Goal: Navigation & Orientation: Find specific page/section

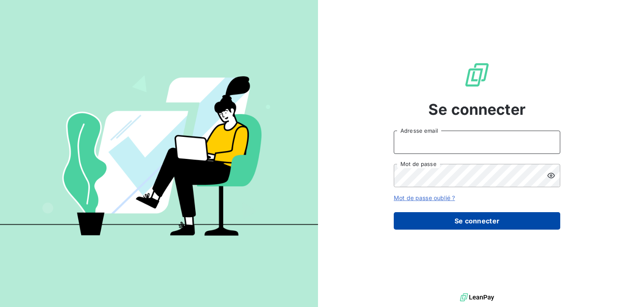
type input "[EMAIL_ADDRESS][DOMAIN_NAME]"
click at [460, 224] on button "Se connecter" at bounding box center [476, 220] width 166 height 17
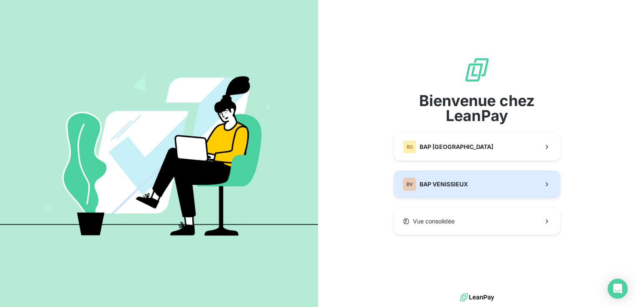
click at [413, 188] on div "BV" at bounding box center [409, 184] width 13 height 13
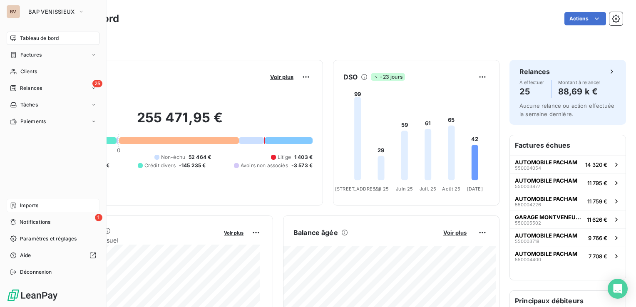
click at [42, 204] on div "Imports" at bounding box center [53, 205] width 93 height 13
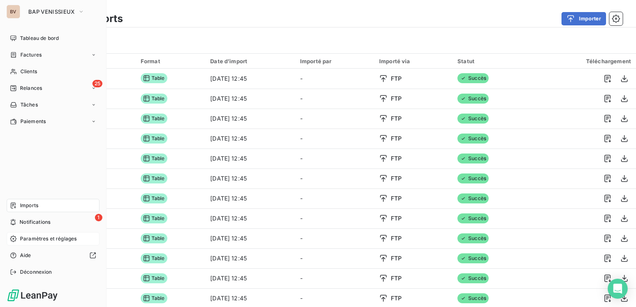
click at [37, 237] on span "Paramètres et réglages" at bounding box center [48, 238] width 57 height 7
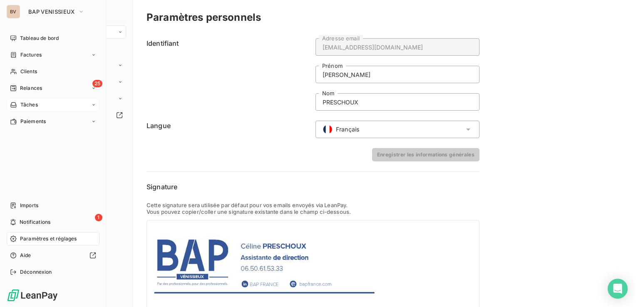
click at [42, 100] on div "Tâches" at bounding box center [53, 104] width 93 height 13
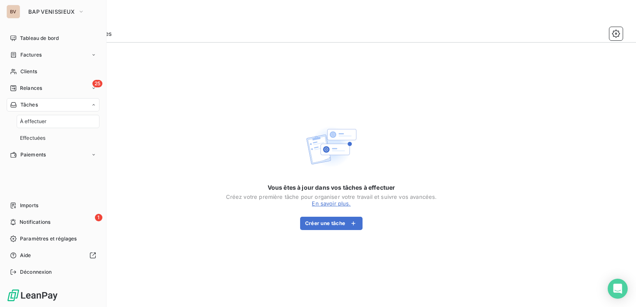
click at [42, 100] on div "Tâches" at bounding box center [53, 104] width 93 height 13
click at [37, 122] on span "Paiements" at bounding box center [32, 121] width 25 height 7
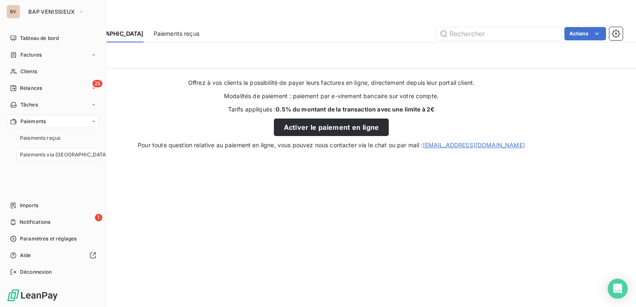
click at [37, 122] on span "Paiements" at bounding box center [32, 121] width 25 height 7
click at [45, 239] on span "Paramètres et réglages" at bounding box center [48, 238] width 57 height 7
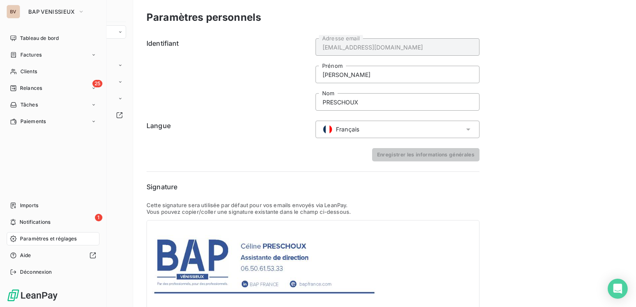
click at [45, 239] on span "Paramètres et réglages" at bounding box center [48, 238] width 57 height 7
click at [17, 12] on div "BV" at bounding box center [13, 11] width 13 height 13
click at [29, 11] on span "BAP VENISSIEUX" at bounding box center [51, 11] width 46 height 7
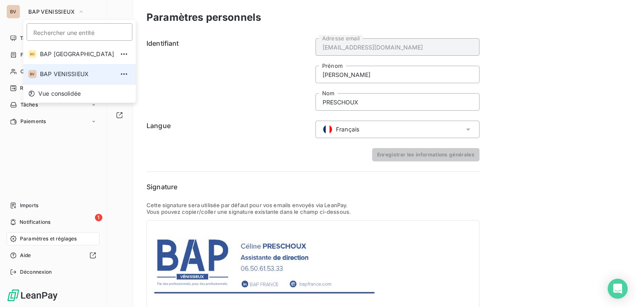
click at [63, 70] on span "BAP VENISSIEUX" at bounding box center [77, 74] width 74 height 8
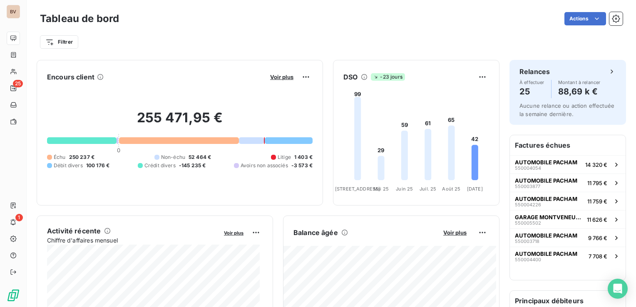
click at [207, 26] on div "Tableau de bord Actions" at bounding box center [331, 18] width 582 height 17
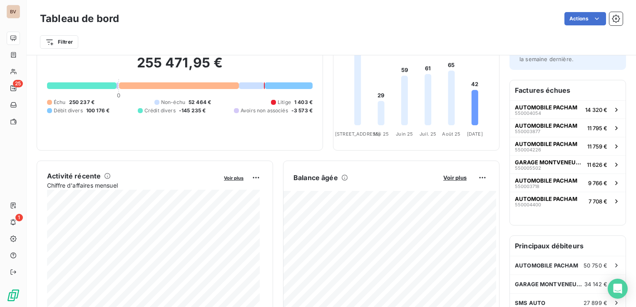
scroll to position [42, 0]
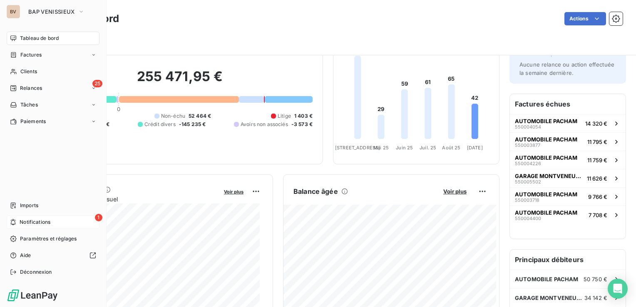
click at [20, 223] on span "Notifications" at bounding box center [35, 221] width 31 height 7
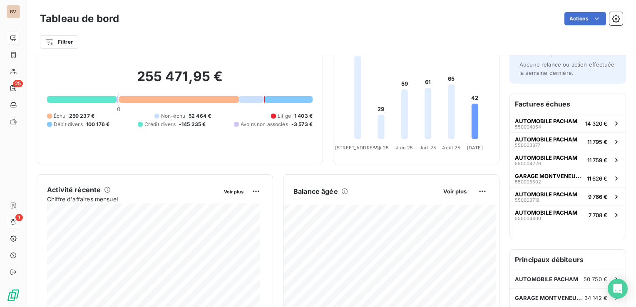
click at [303, 31] on div "Filtrer" at bounding box center [331, 38] width 582 height 22
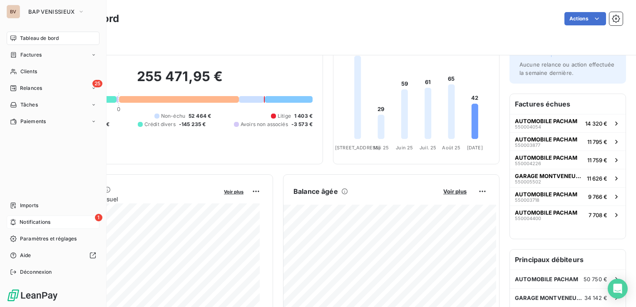
click at [17, 223] on div "1 Notifications" at bounding box center [53, 221] width 93 height 13
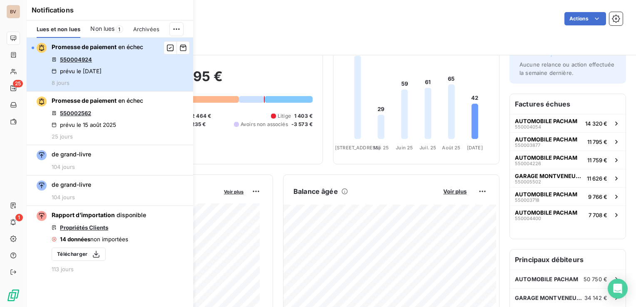
click at [127, 62] on div "Promesse de paiement en échec 550004924 prévu le [DATE] 8 jours" at bounding box center [98, 64] width 92 height 43
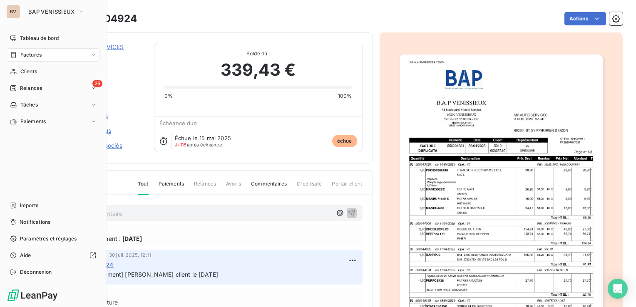
click at [12, 12] on div "BV" at bounding box center [13, 11] width 13 height 13
click at [32, 6] on button "BAP VENISSIEUX" at bounding box center [56, 11] width 66 height 13
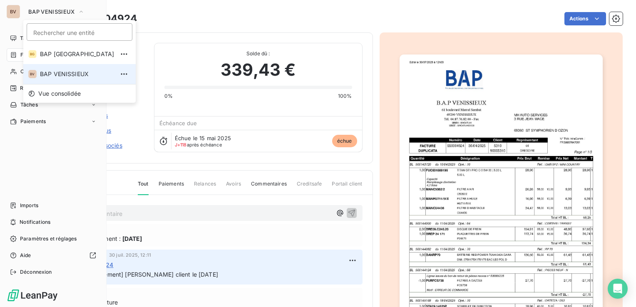
click at [17, 14] on div "BV" at bounding box center [13, 11] width 13 height 13
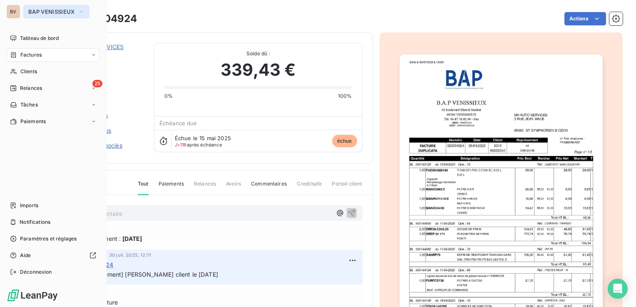
click at [40, 12] on span "BAP VENISSIEUX" at bounding box center [51, 11] width 46 height 7
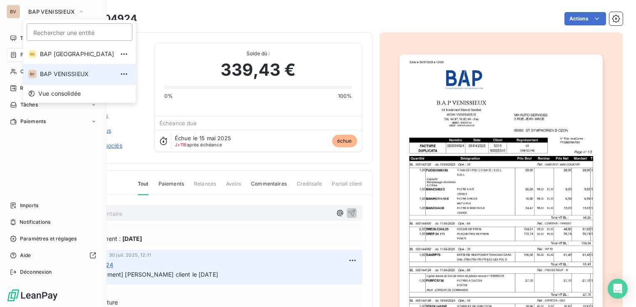
click at [58, 76] on span "BAP VENISSIEUX" at bounding box center [77, 74] width 74 height 8
